Goal: Transaction & Acquisition: Subscribe to service/newsletter

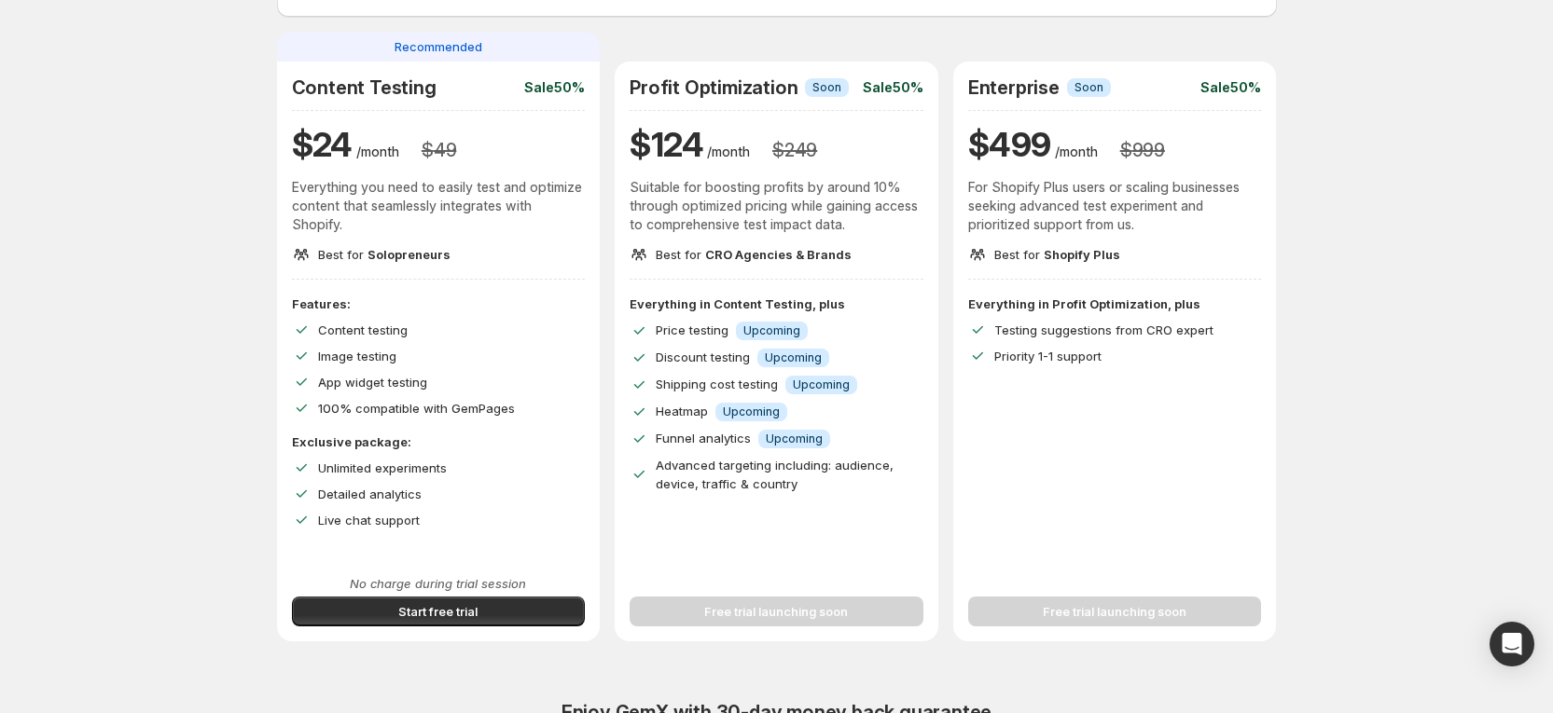
scroll to position [280, 0]
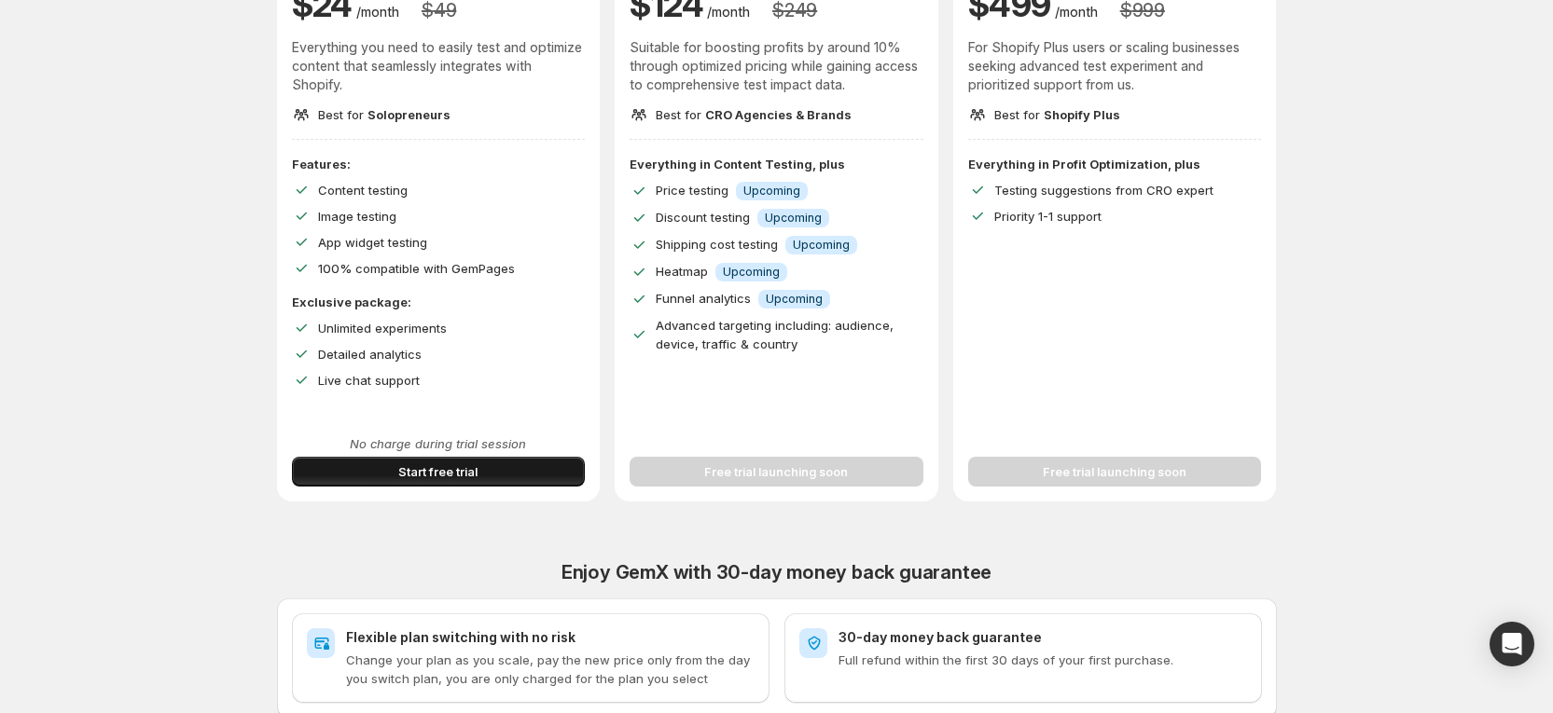
click at [452, 465] on span "Start free trial" at bounding box center [437, 472] width 79 height 19
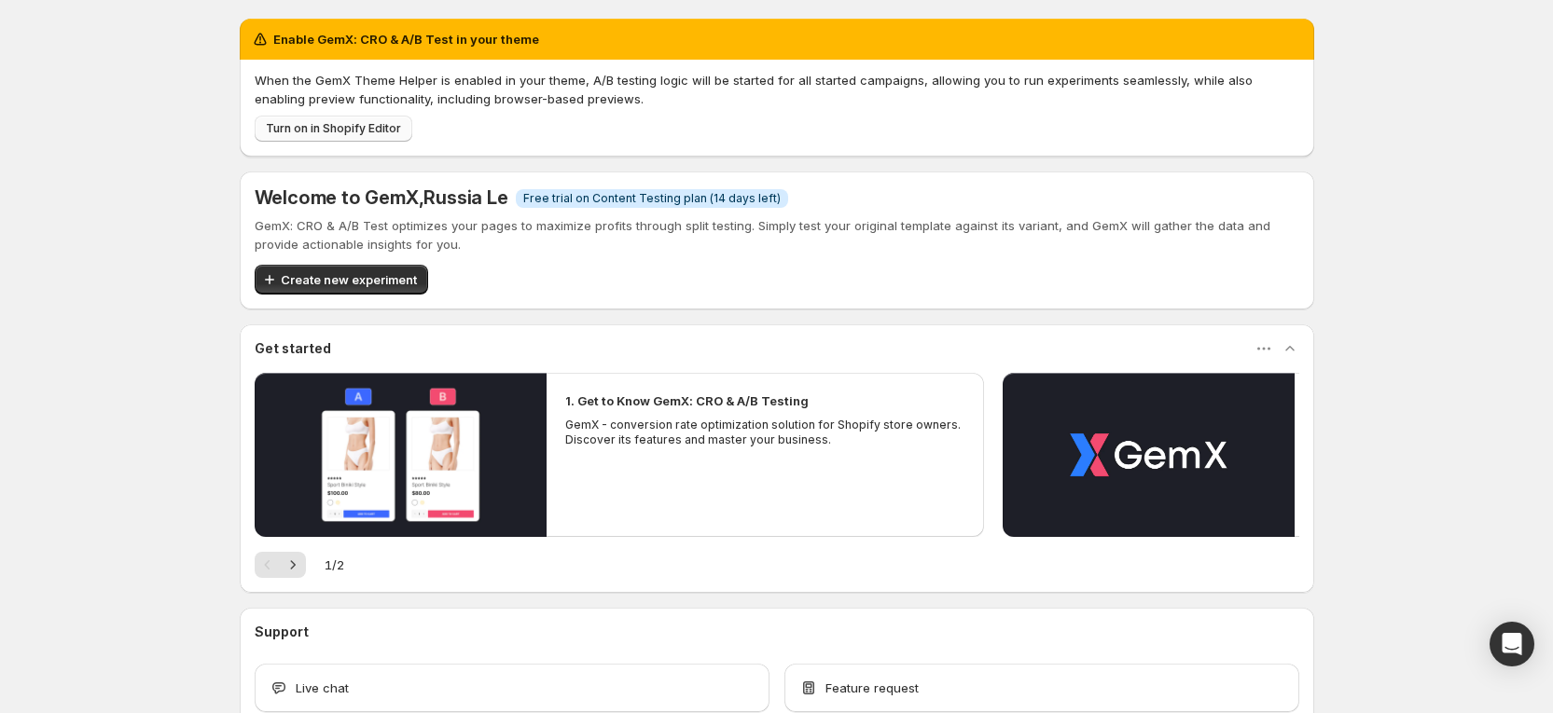
click at [297, 123] on span "Turn on in Shopify Editor" at bounding box center [333, 128] width 135 height 15
